Goal: Find specific page/section: Find specific page/section

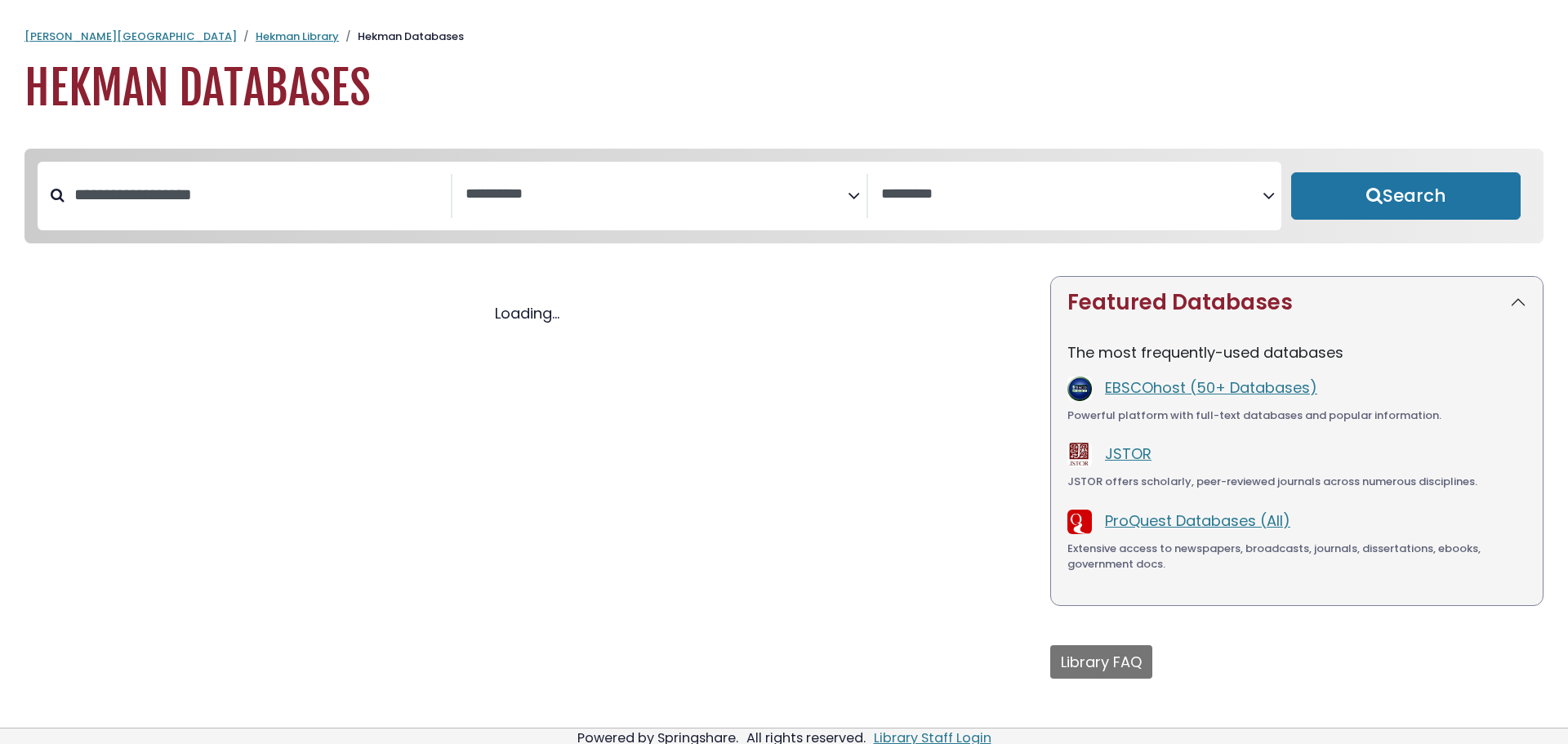
select select "Database Subject Filter"
select select "Database Vendors Filter"
select select "Database Subject Filter"
select select "Database Vendors Filter"
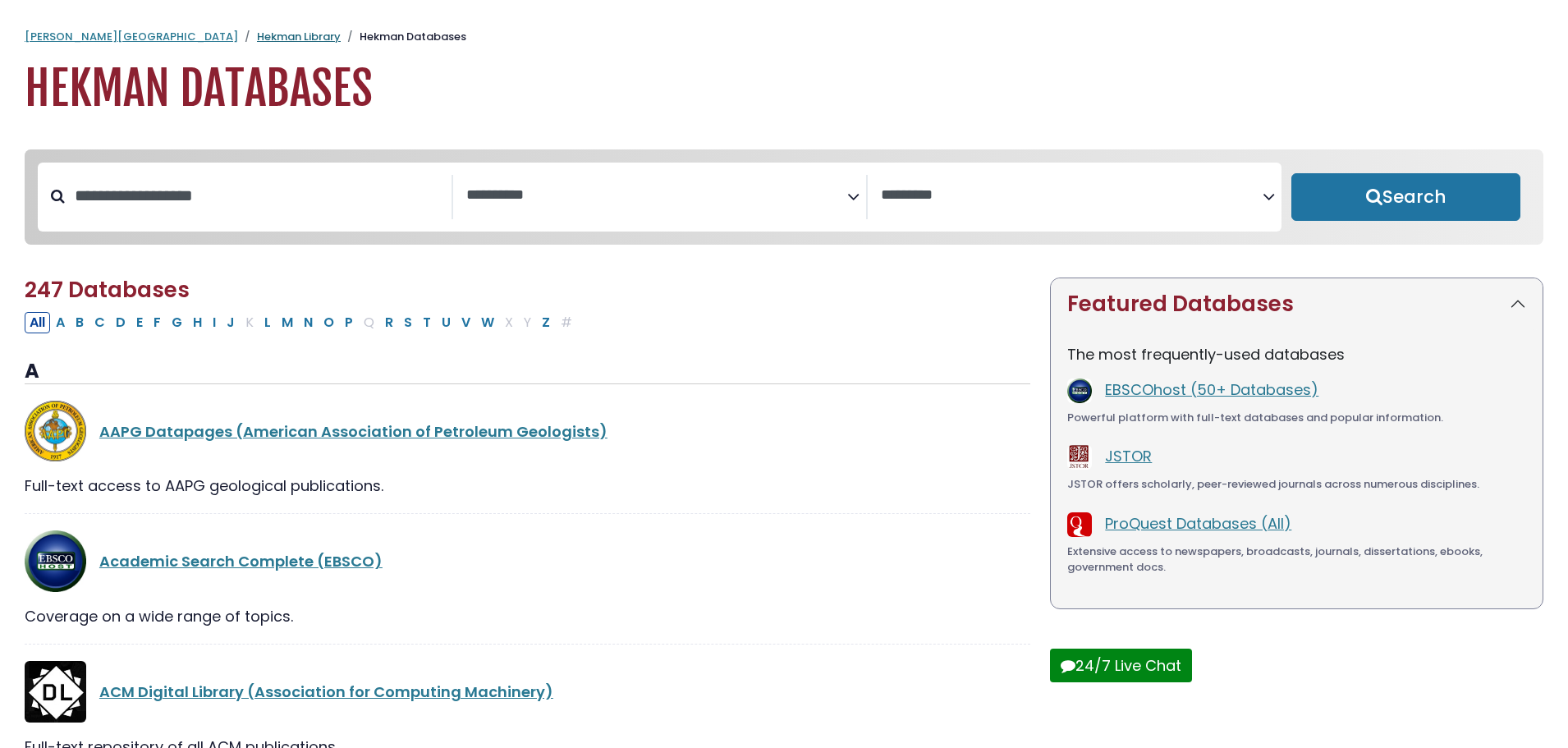
click at [257, 35] on link "Hekman Library" at bounding box center [299, 37] width 83 height 16
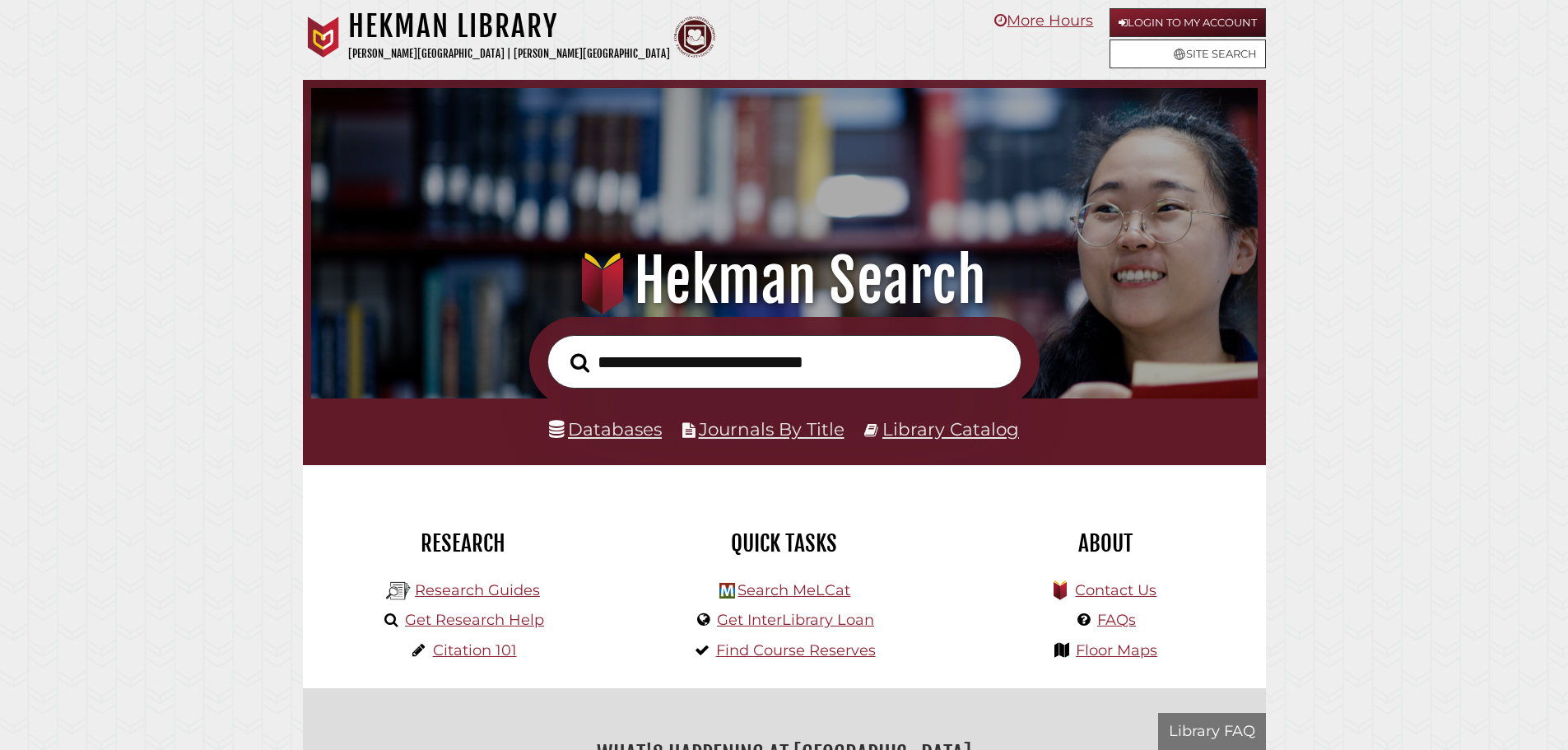
scroll to position [313, 939]
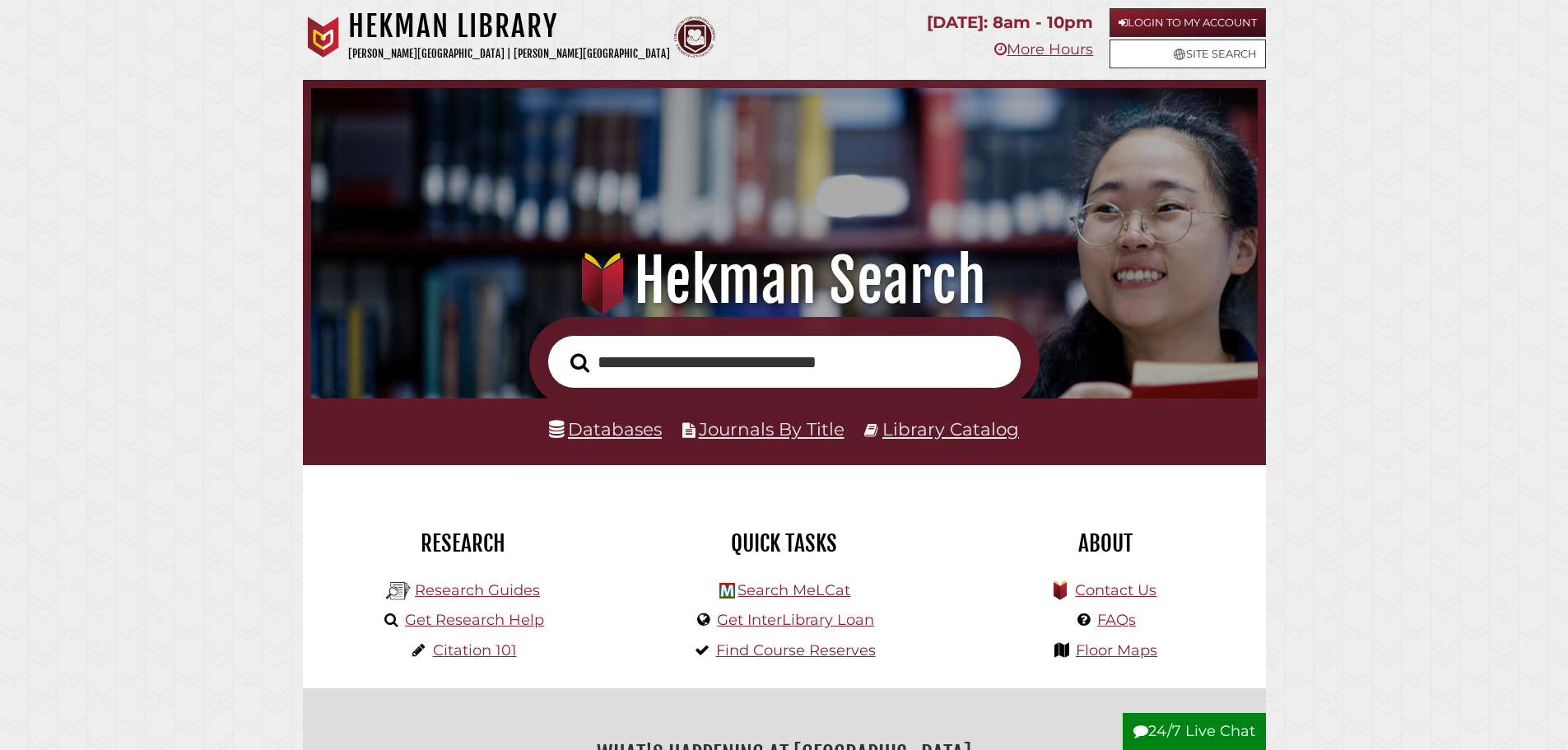
type input "**********"
click at [985, 430] on link "Library Catalog" at bounding box center [950, 429] width 136 height 21
